Goal: Communication & Community: Answer question/provide support

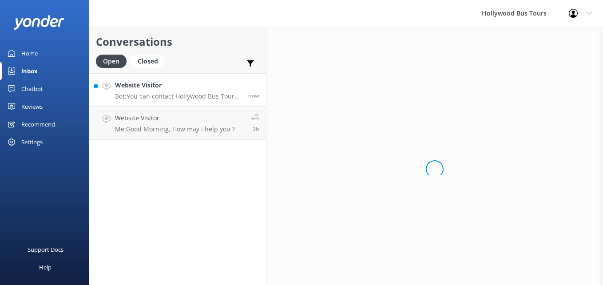
click at [207, 88] on h4 "Website Visitor" at bounding box center [178, 85] width 127 height 10
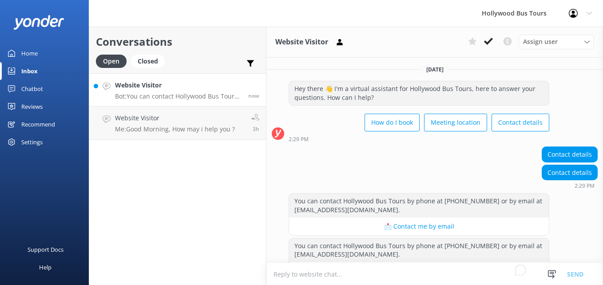
scroll to position [30, 0]
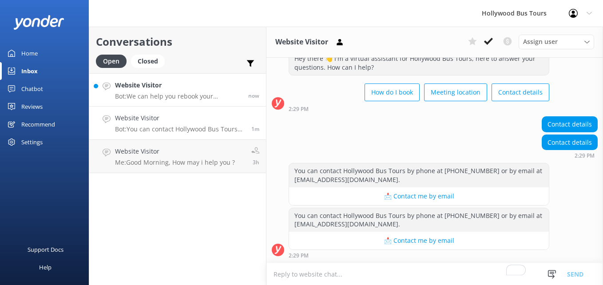
click at [208, 80] on link "Website Visitor Bot: We can help you rebook your reservation and change the pic…" at bounding box center [177, 89] width 177 height 33
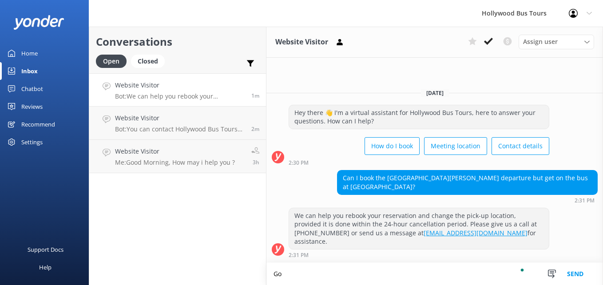
type textarea "G"
